Goal: Task Accomplishment & Management: Use online tool/utility

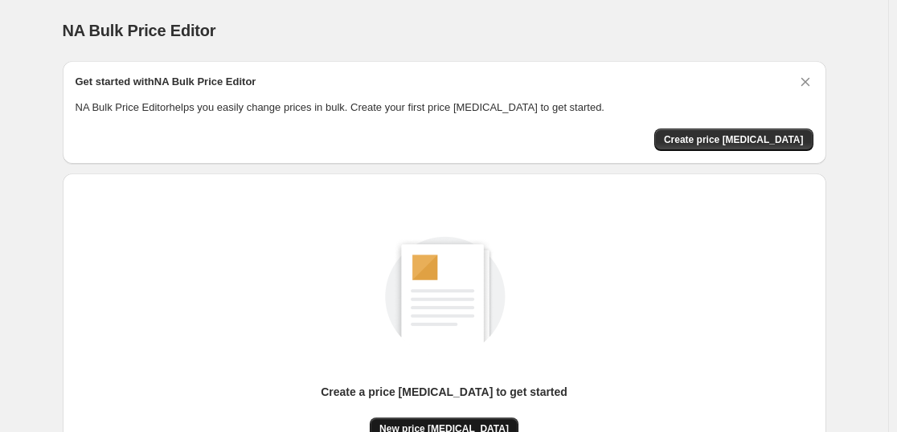
click at [469, 427] on span "New price [MEDICAL_DATA]" at bounding box center [443, 429] width 129 height 13
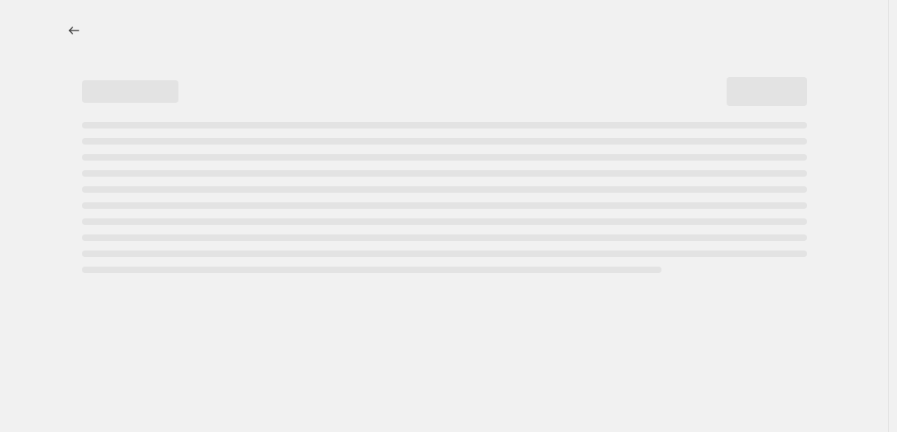
select select "percentage"
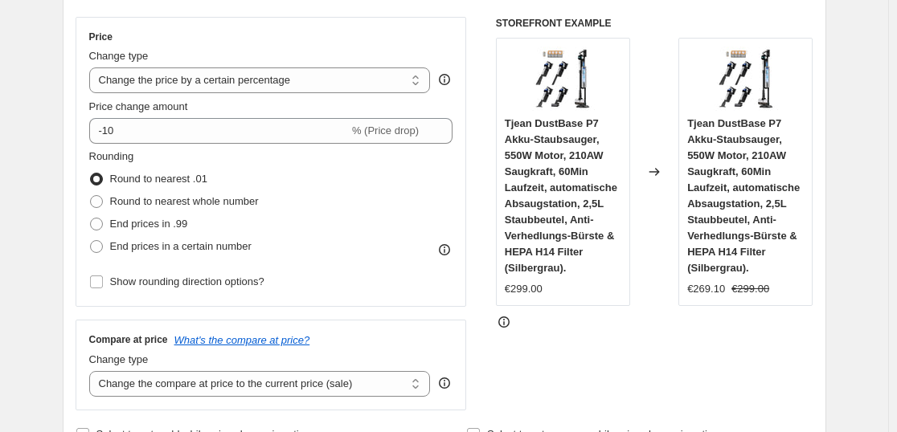
scroll to position [268, 0]
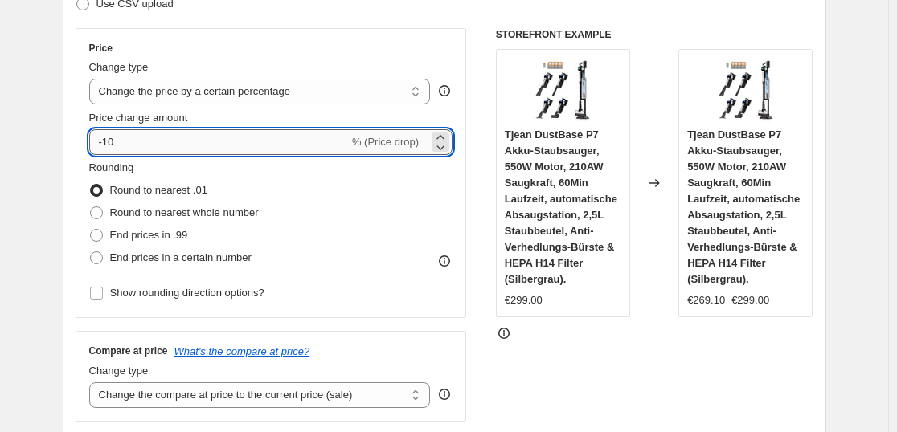
click at [229, 141] on input "-10" at bounding box center [219, 142] width 260 height 26
type input "-1"
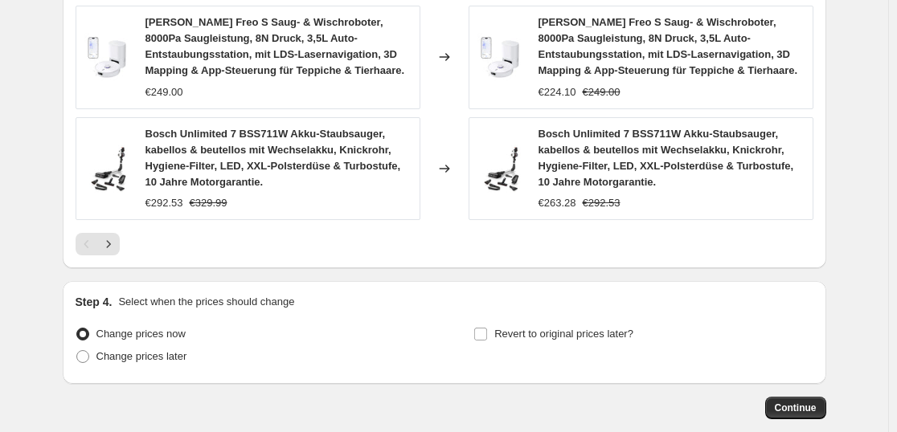
scroll to position [1362, 0]
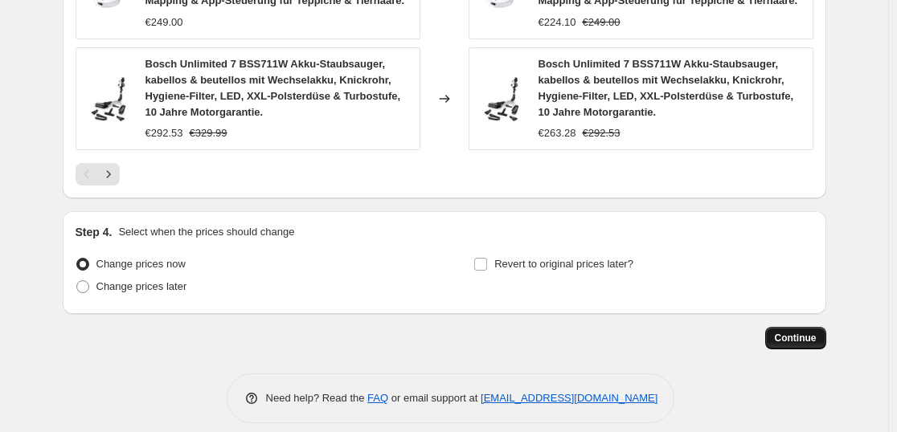
type input "-35"
click at [803, 332] on span "Continue" at bounding box center [796, 338] width 42 height 13
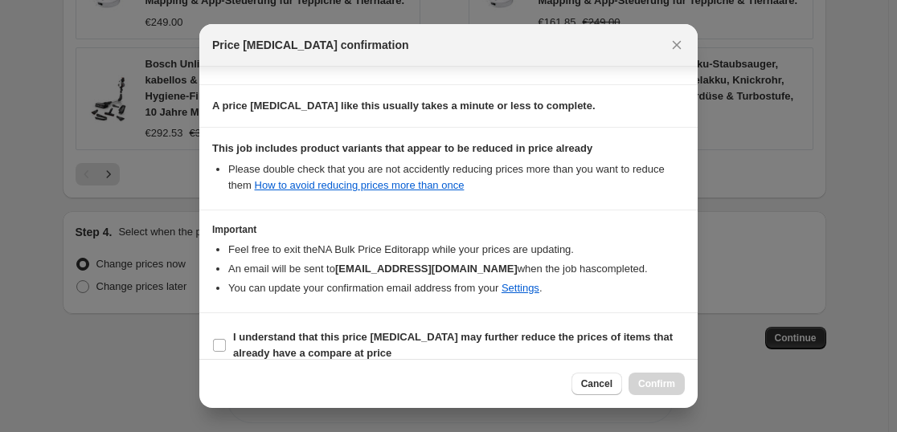
scroll to position [244, 0]
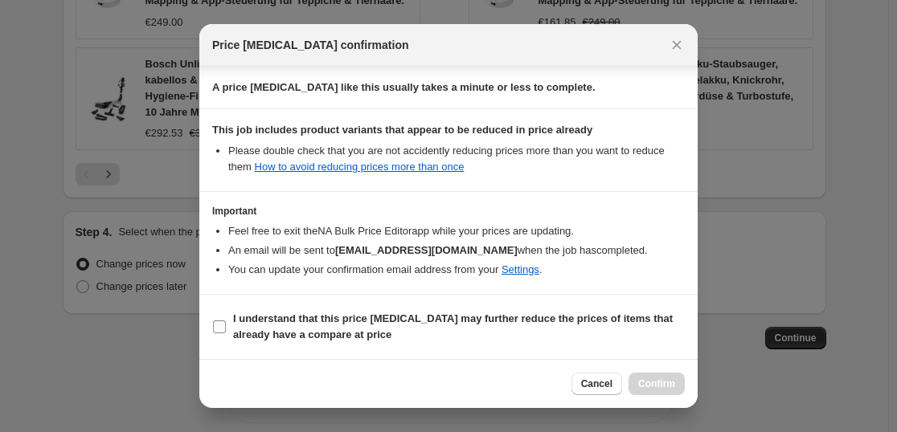
click at [227, 326] on label "I understand that this price [MEDICAL_DATA] may further reduce the prices of it…" at bounding box center [448, 327] width 473 height 39
click at [226, 326] on input "I understand that this price [MEDICAL_DATA] may further reduce the prices of it…" at bounding box center [219, 327] width 13 height 13
checkbox input "true"
drag, startPoint x: 703, startPoint y: 392, endPoint x: 694, endPoint y: 390, distance: 9.2
click at [702, 391] on div at bounding box center [448, 216] width 897 height 432
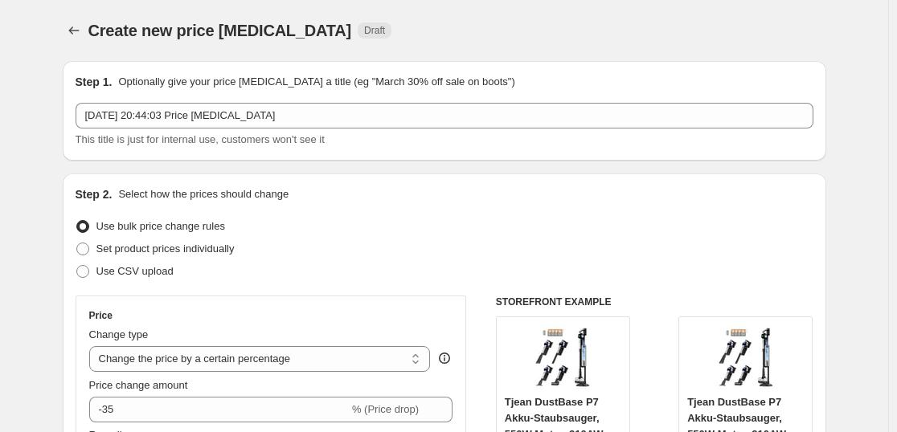
scroll to position [1362, 0]
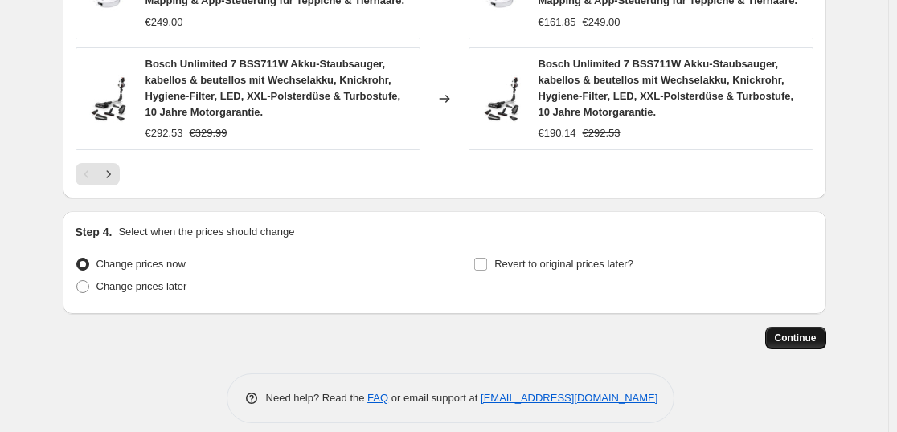
click at [806, 332] on span "Continue" at bounding box center [796, 338] width 42 height 13
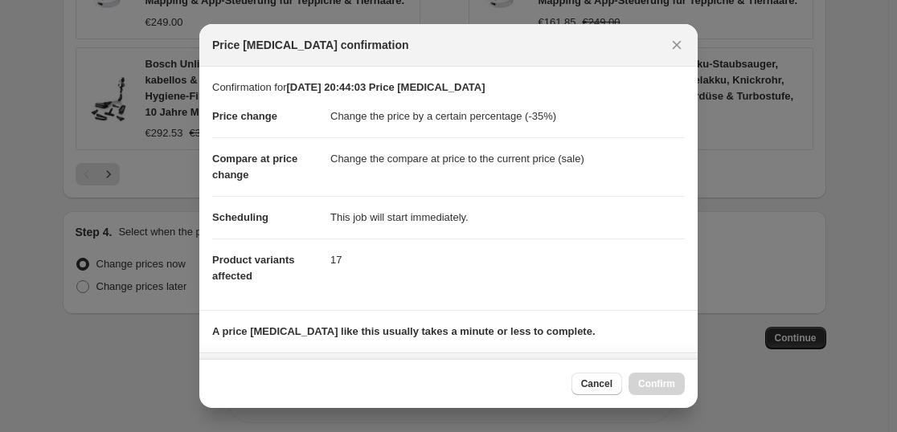
scroll to position [244, 0]
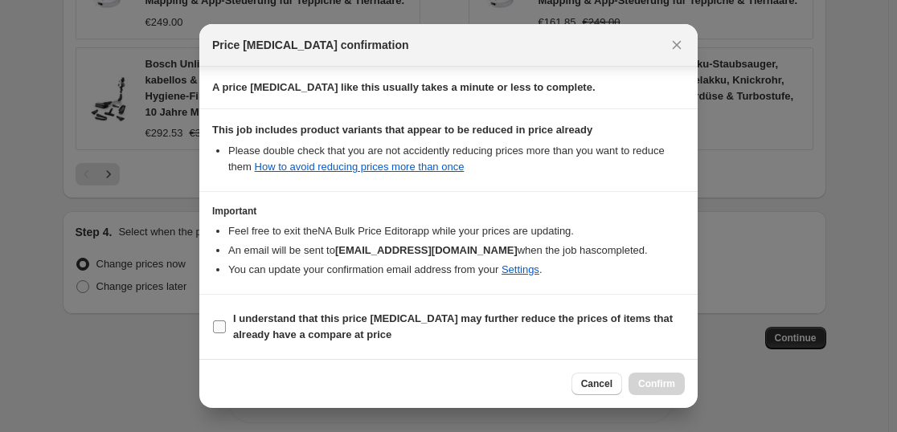
click at [226, 331] on span ":r20:" at bounding box center [219, 327] width 14 height 14
click at [226, 331] on input "I understand that this price [MEDICAL_DATA] may further reduce the prices of it…" at bounding box center [219, 327] width 13 height 13
checkbox input "true"
click at [649, 378] on button "Confirm" at bounding box center [657, 384] width 56 height 23
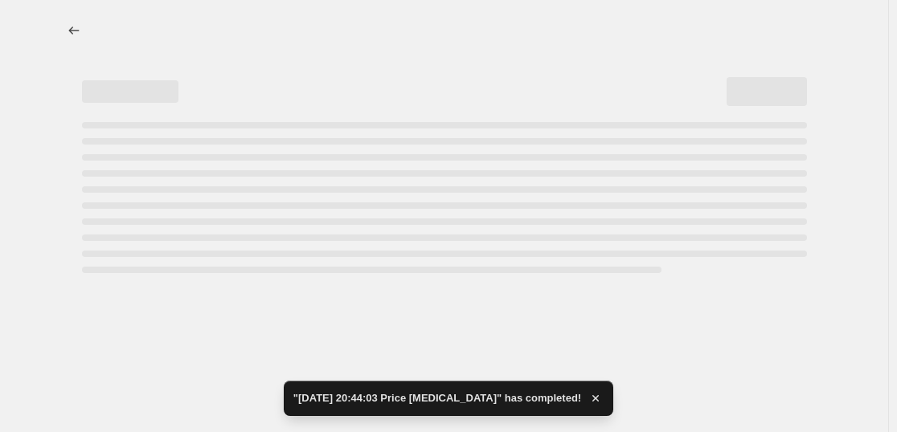
select select "percentage"
